Goal: Complete application form

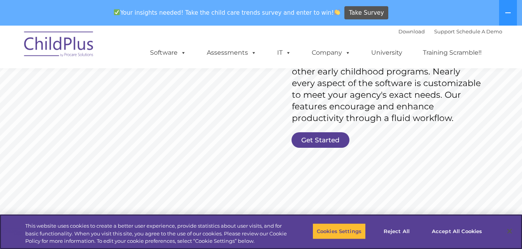
scroll to position [155, 0]
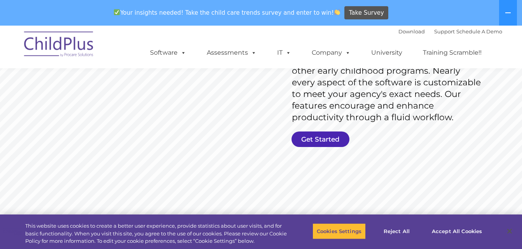
click at [322, 137] on link "Get Started" at bounding box center [320, 140] width 58 height 16
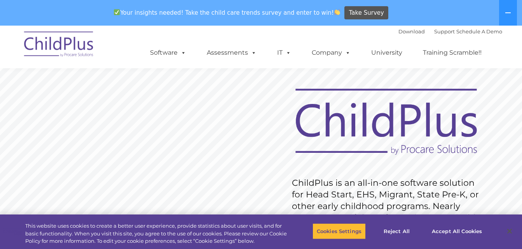
scroll to position [0, 0]
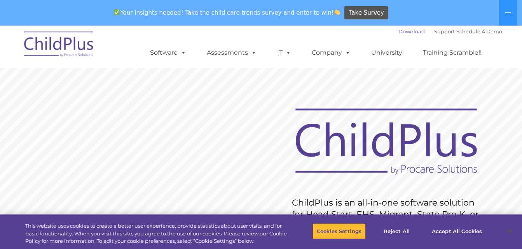
click at [399, 32] on link "Download" at bounding box center [411, 31] width 26 height 6
click at [399, 29] on link "Download" at bounding box center [411, 31] width 26 height 6
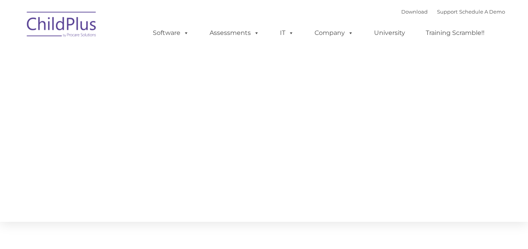
type input ""
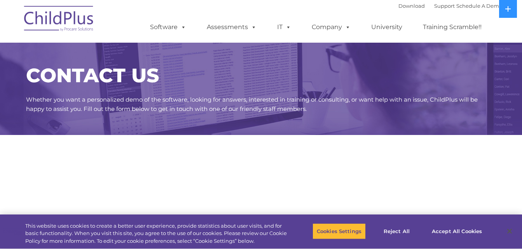
select select "MEDIUM"
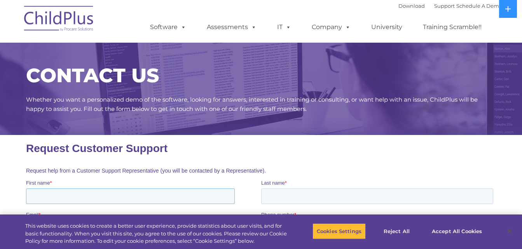
click at [37, 198] on input "First name *" at bounding box center [130, 197] width 209 height 16
type input "[PERSON_NAME]"
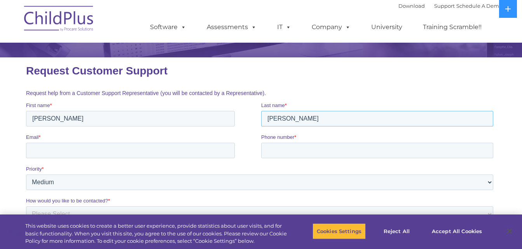
type input "[PERSON_NAME]"
click at [37, 152] on input "Email *" at bounding box center [130, 151] width 209 height 16
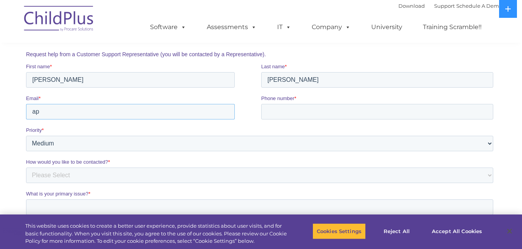
type input "a"
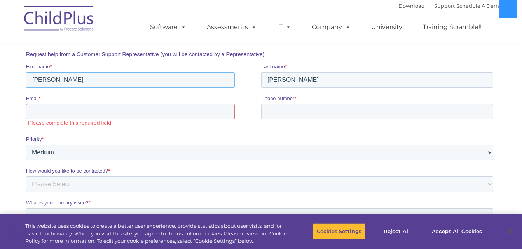
click at [60, 77] on input "[PERSON_NAME]" at bounding box center [130, 80] width 209 height 16
type input "A"
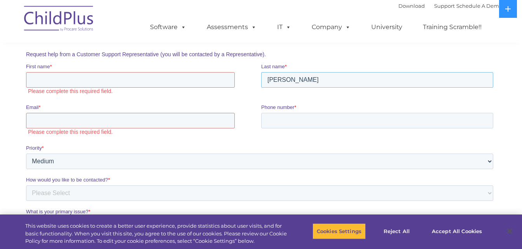
click at [303, 80] on input "[PERSON_NAME]" at bounding box center [377, 80] width 232 height 16
type input "P"
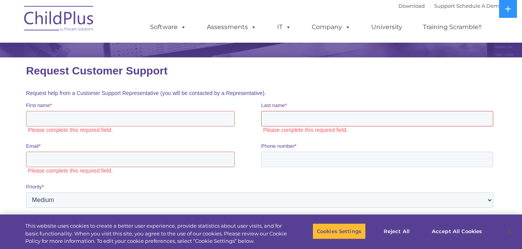
scroll to position [0, 0]
